Goal: Task Accomplishment & Management: Manage account settings

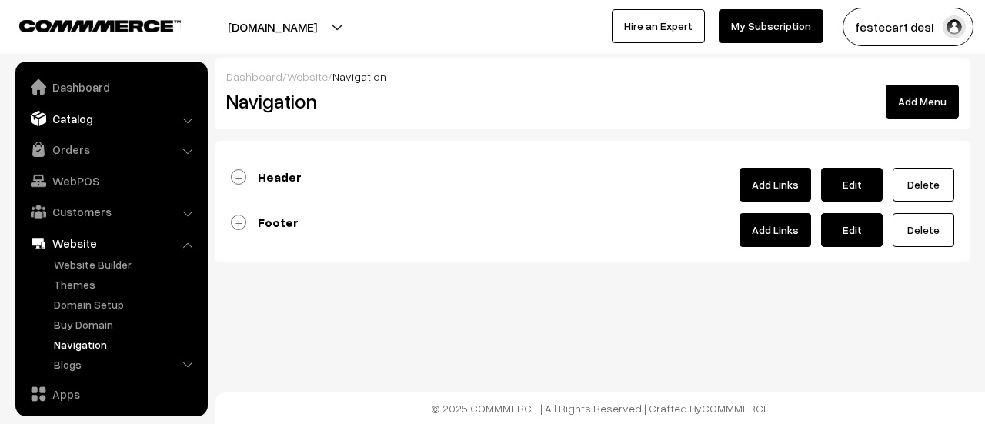
click at [88, 125] on link "Catalog" at bounding box center [110, 119] width 183 height 28
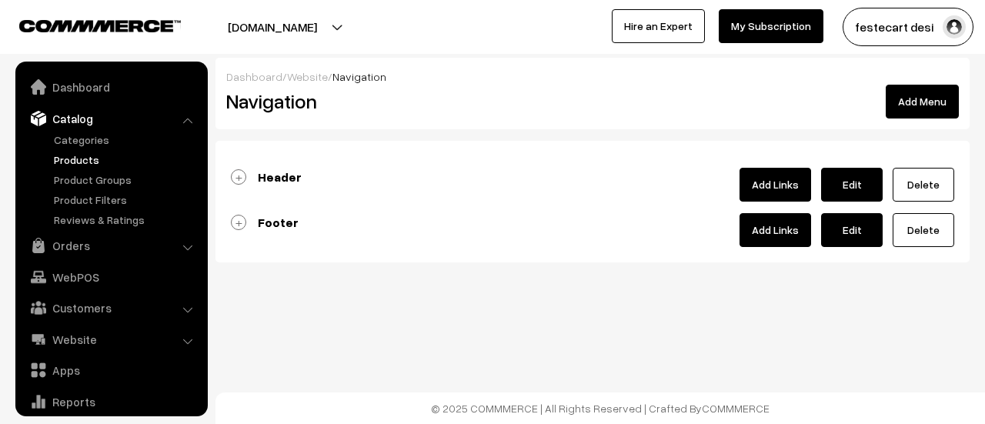
click at [69, 166] on link "Products" at bounding box center [126, 160] width 152 height 16
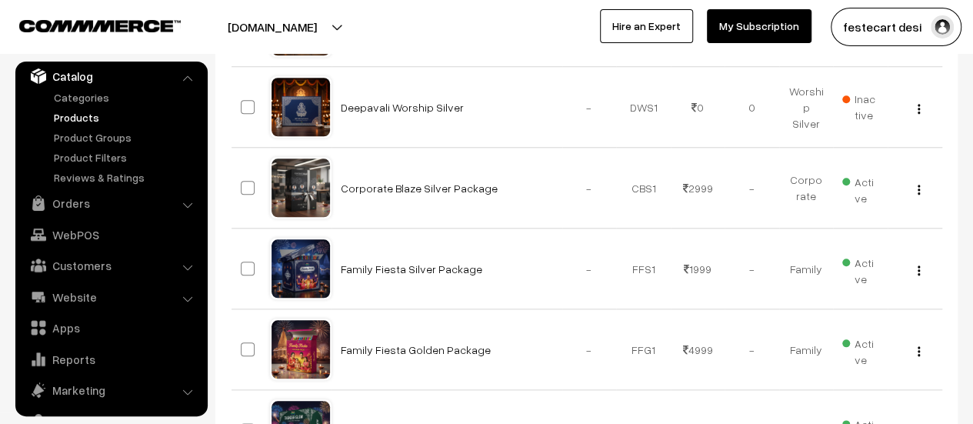
scroll to position [684, 0]
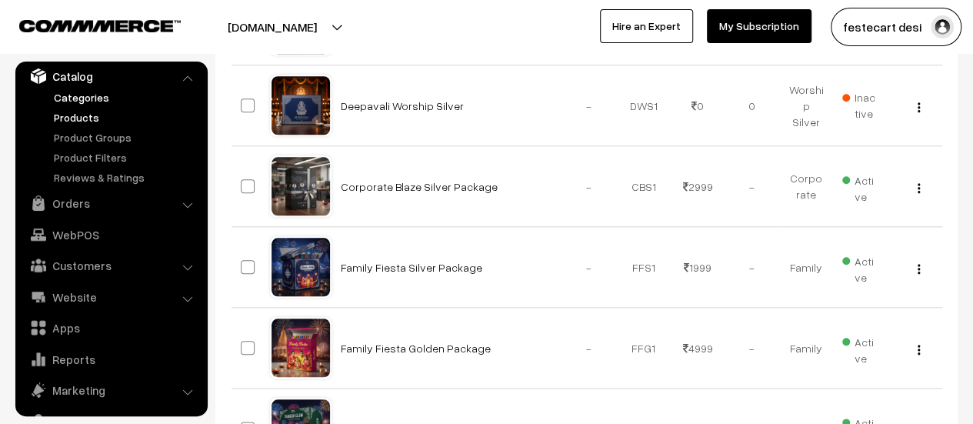
click at [102, 100] on link "Categories" at bounding box center [126, 97] width 152 height 16
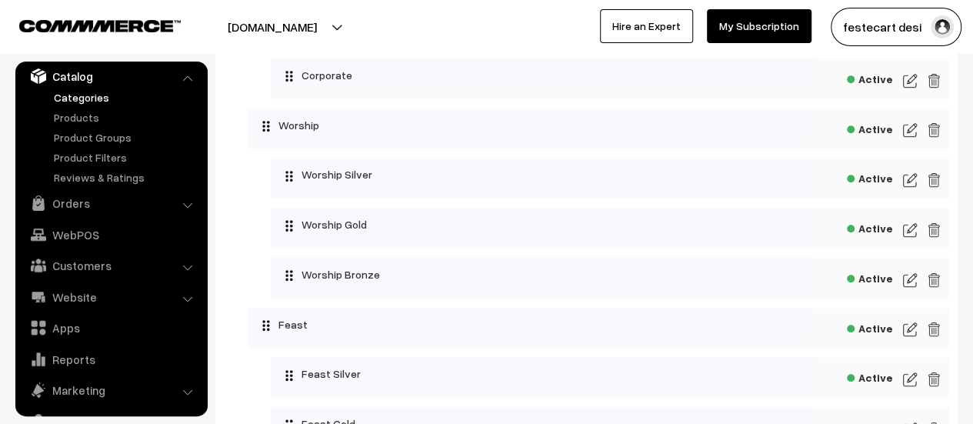
scroll to position [348, 0]
click at [903, 184] on img at bounding box center [910, 179] width 14 height 18
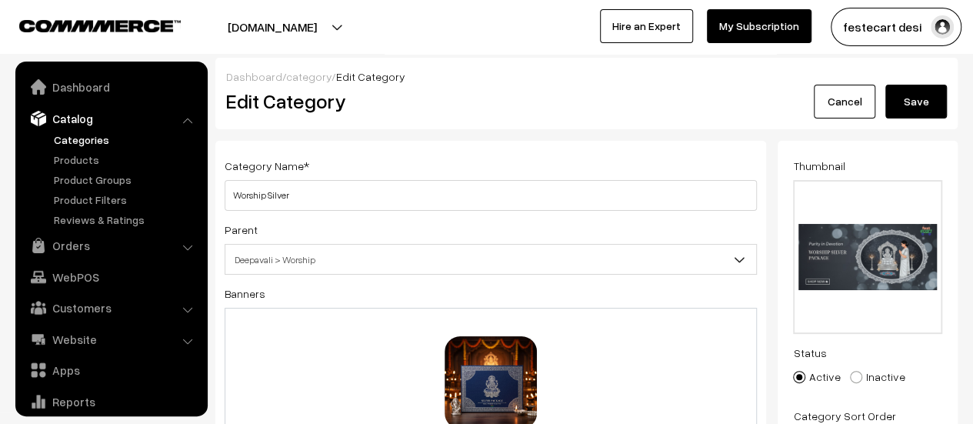
scroll to position [42, 0]
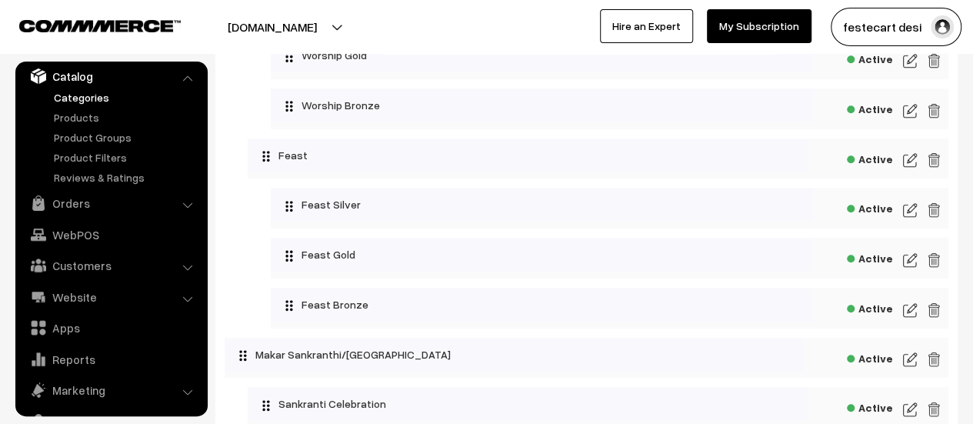
scroll to position [525, 0]
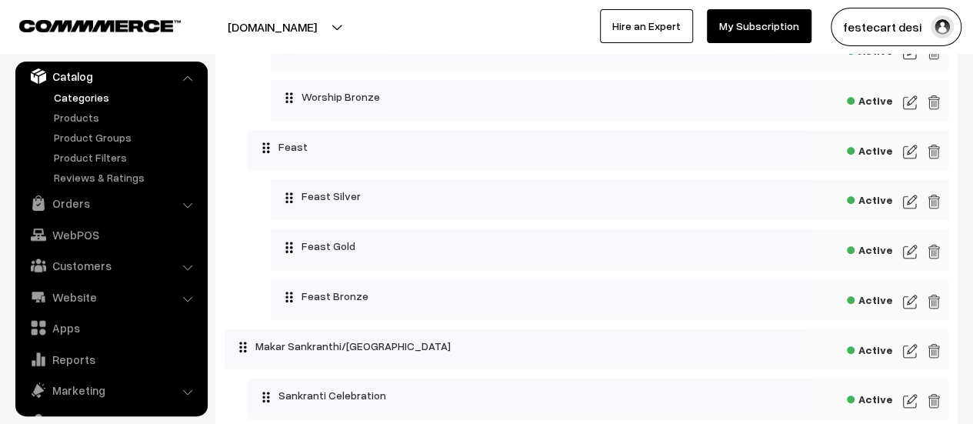
click at [902, 210] on div "Active" at bounding box center [610, 199] width 678 height 41
click at [910, 205] on img at bounding box center [910, 201] width 14 height 18
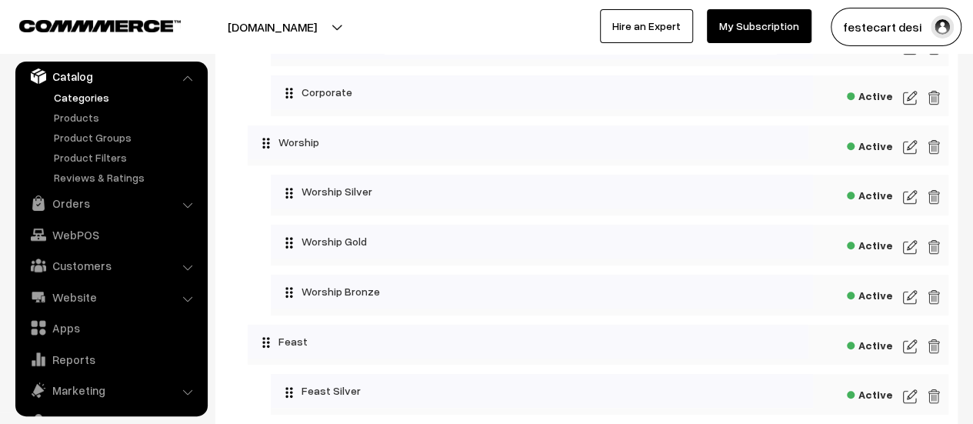
scroll to position [329, 0]
